Goal: Information Seeking & Learning: Find contact information

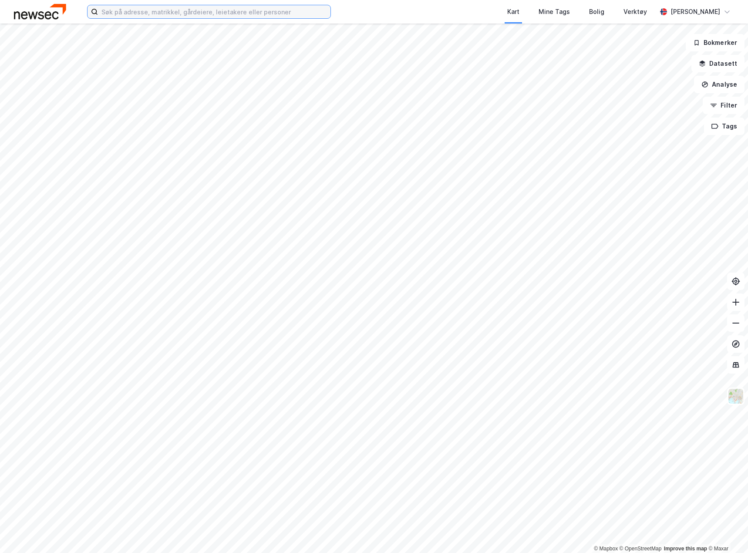
click at [136, 13] on input at bounding box center [214, 11] width 232 height 13
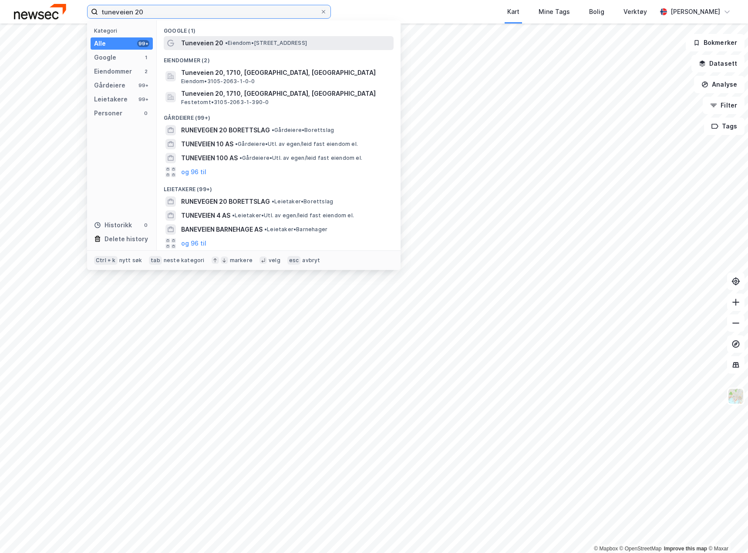
type input "tuneveien 20"
click at [247, 47] on div "Tuneveien 20 • Eiendom • [STREET_ADDRESS]" at bounding box center [286, 43] width 211 height 10
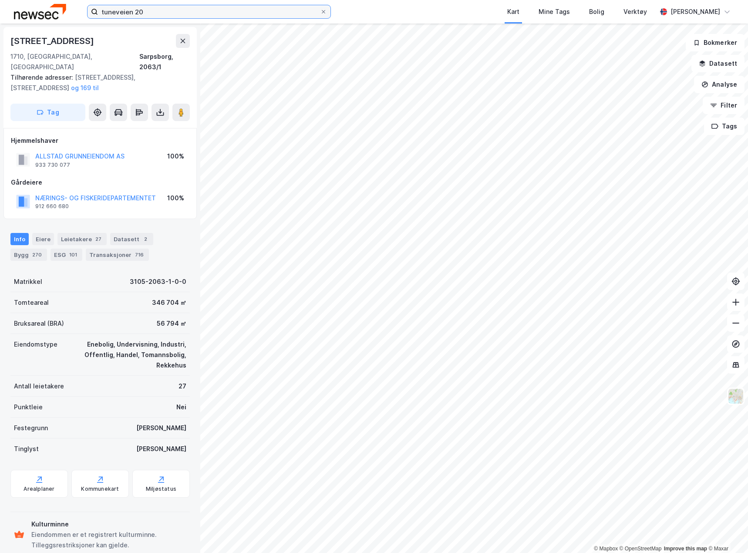
click at [166, 13] on input "tuneveien 20" at bounding box center [209, 11] width 222 height 13
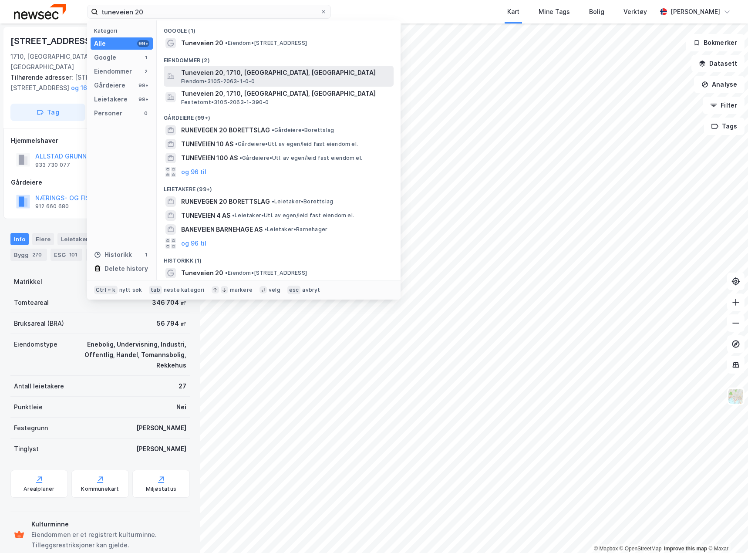
click at [219, 78] on span "Eiendom • 3105-2063-1-0-0" at bounding box center [218, 81] width 74 height 7
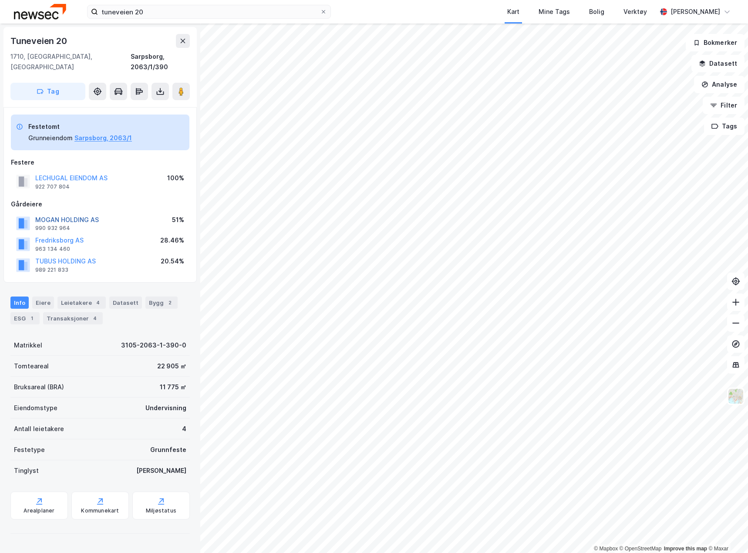
click at [0, 0] on button "MOGAN HOLDING AS" at bounding box center [0, 0] width 0 height 0
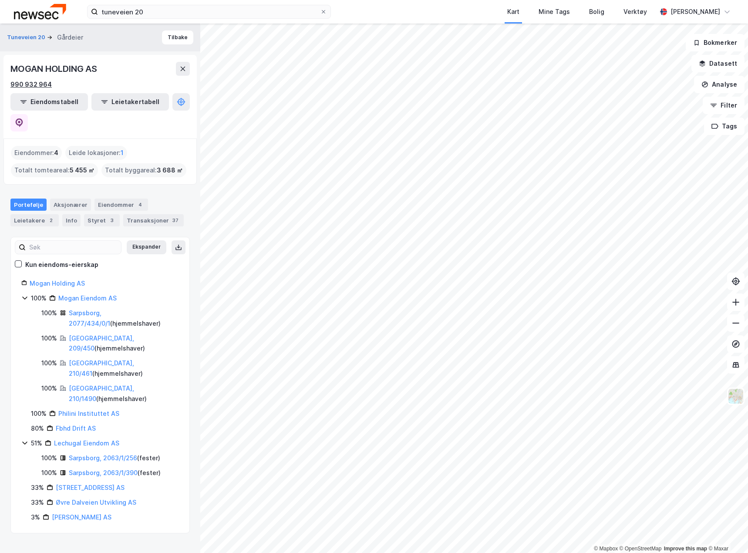
click at [36, 85] on div "990 932 964" at bounding box center [30, 84] width 41 height 10
click at [63, 11] on img at bounding box center [40, 11] width 52 height 15
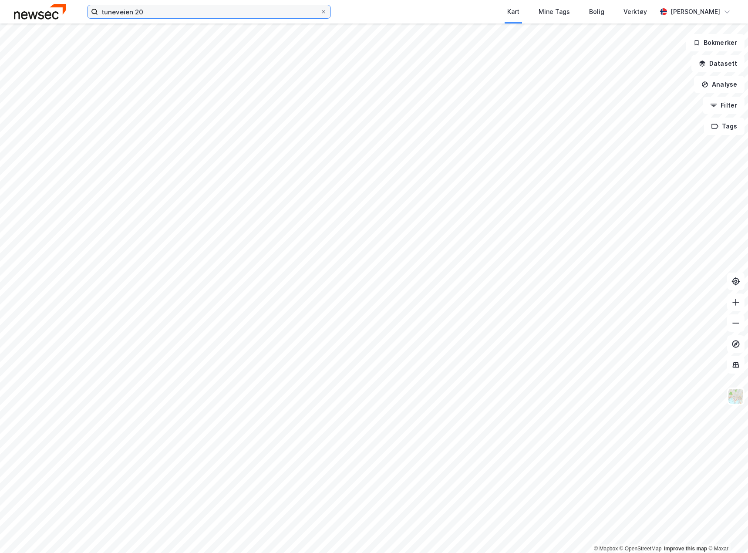
click at [142, 11] on input "tuneveien 20" at bounding box center [209, 11] width 222 height 13
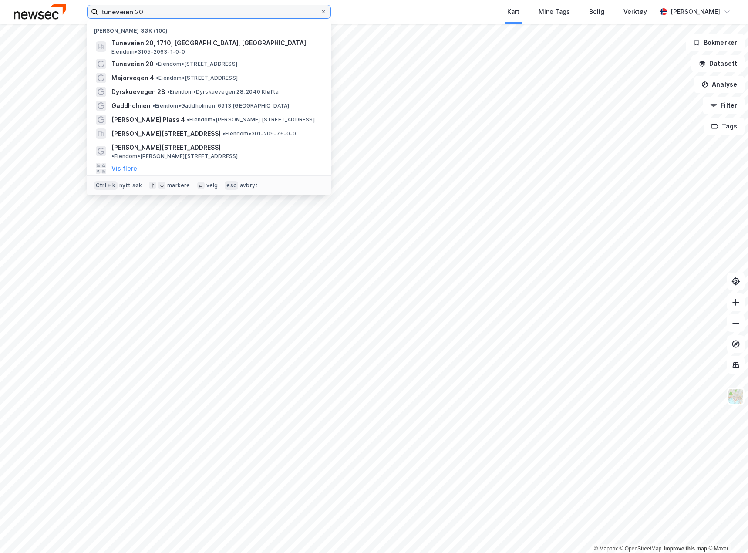
click at [142, 11] on input "tuneveien 20" at bounding box center [209, 11] width 222 height 13
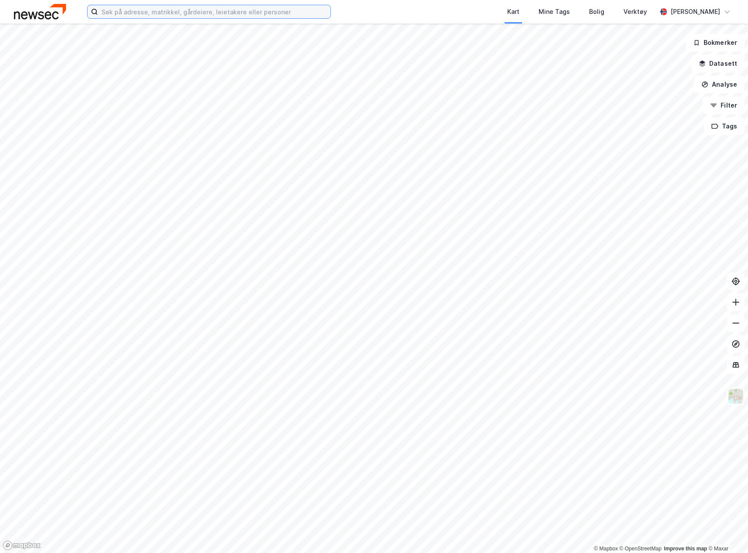
click at [187, 17] on input at bounding box center [214, 11] width 232 height 13
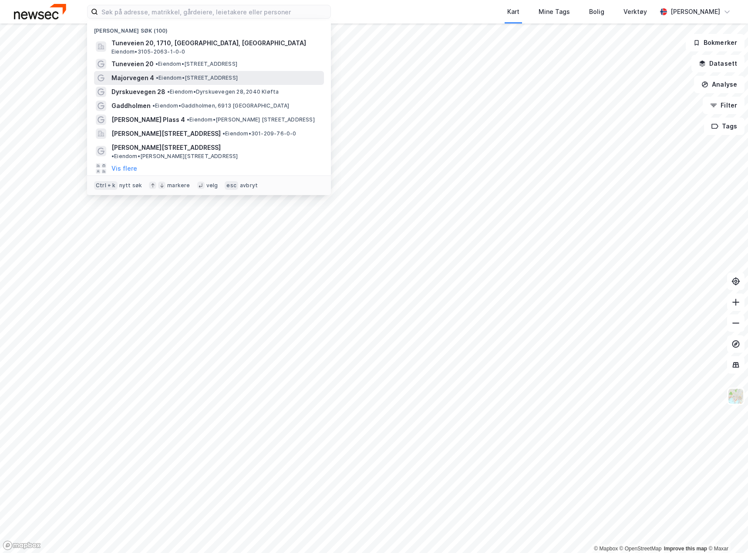
click at [145, 74] on span "Majorvegen 4" at bounding box center [132, 78] width 43 height 10
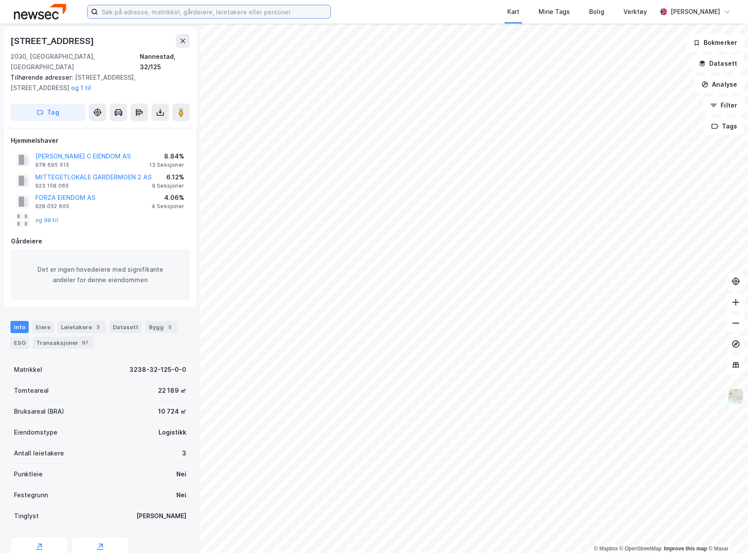
click at [227, 9] on input at bounding box center [214, 11] width 232 height 13
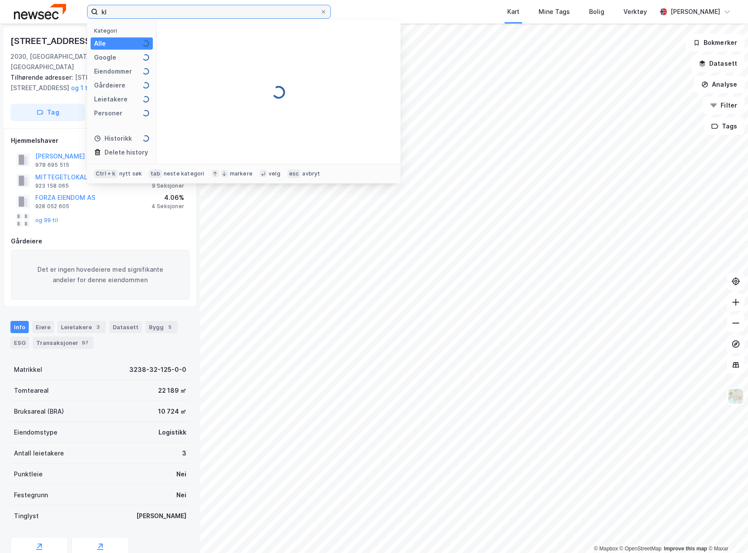
type input "k"
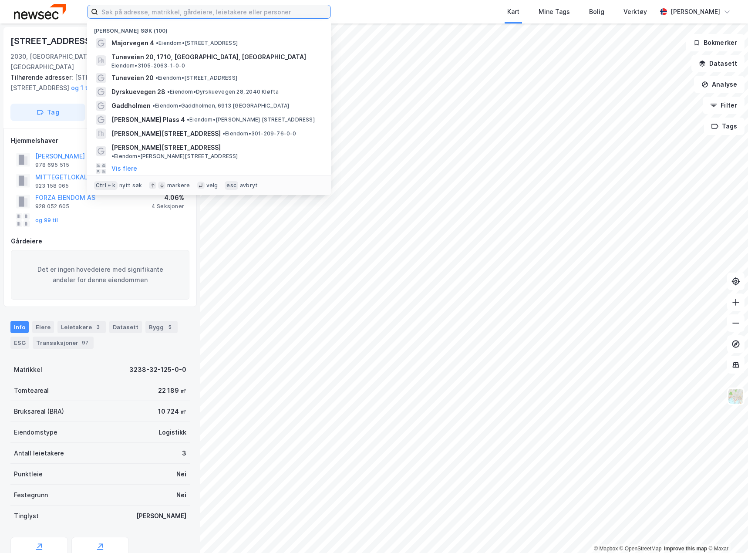
click at [215, 12] on input at bounding box center [214, 11] width 232 height 13
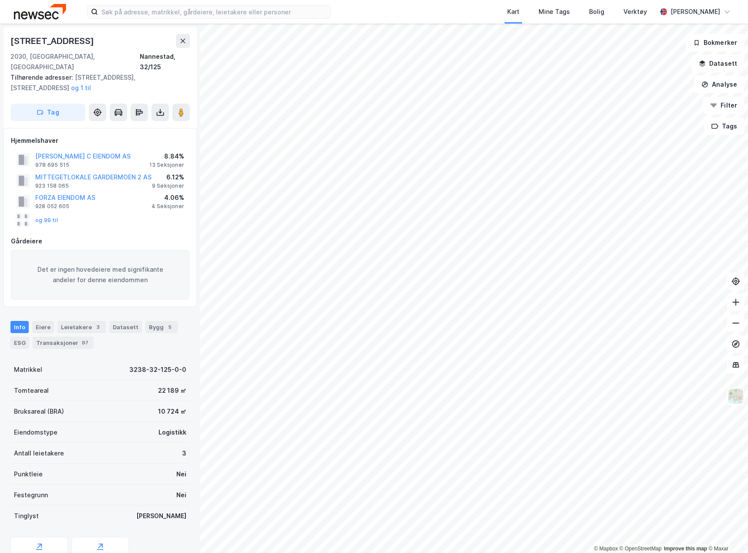
click at [401, 15] on div "Kart Mine Tags Bolig Verktøy" at bounding box center [515, 12] width 284 height 24
click at [251, 11] on input at bounding box center [214, 11] width 232 height 13
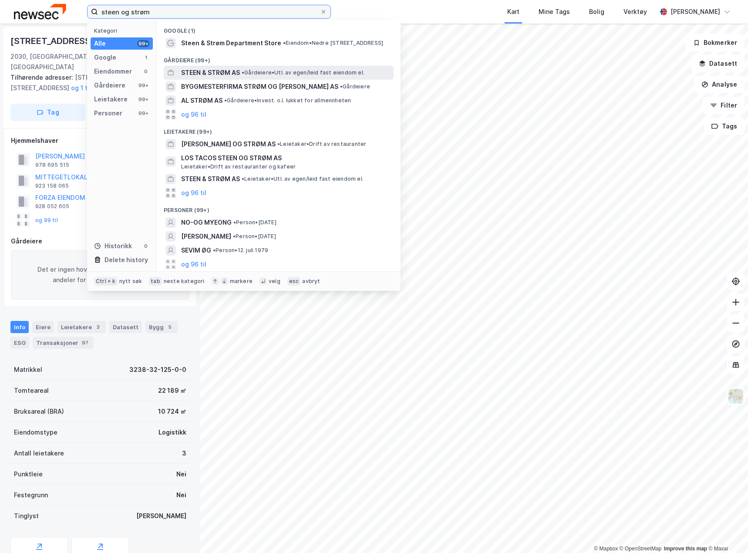
type input "steen og strøm"
click at [228, 70] on span "STEEN & STRØM AS" at bounding box center [210, 72] width 59 height 10
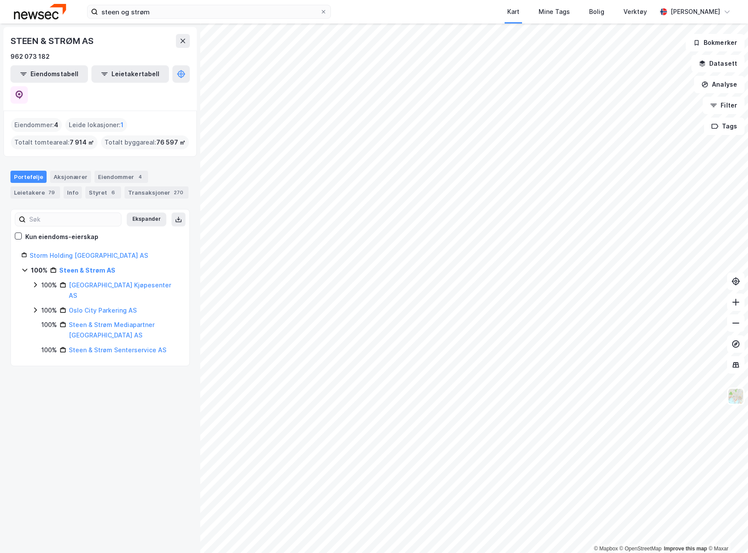
click at [27, 266] on icon at bounding box center [24, 269] width 7 height 7
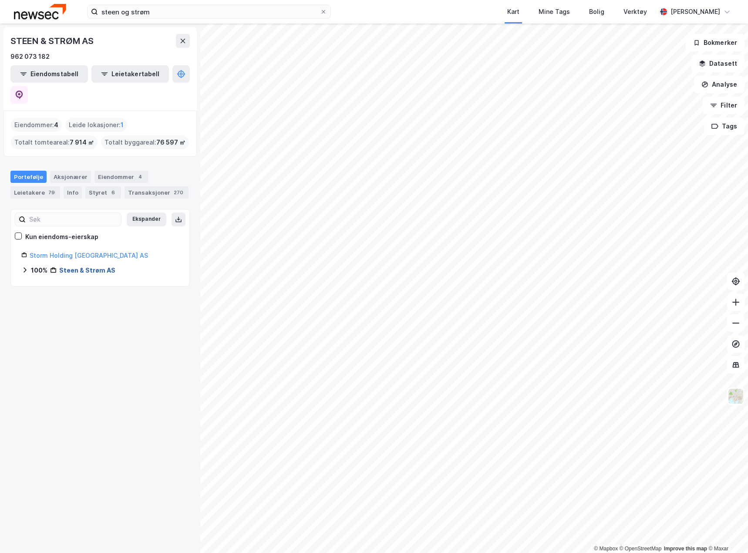
click at [76, 266] on link "Steen & Strøm AS" at bounding box center [87, 269] width 56 height 7
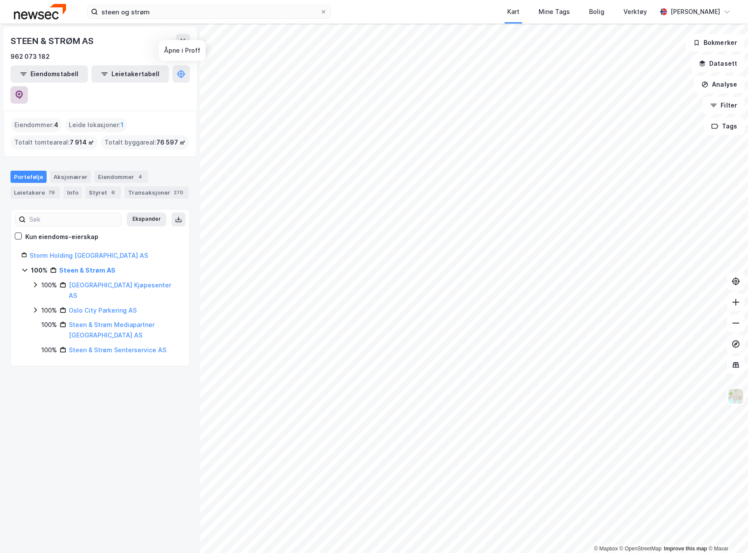
click at [24, 91] on icon at bounding box center [19, 95] width 9 height 9
